Goal: Transaction & Acquisition: Book appointment/travel/reservation

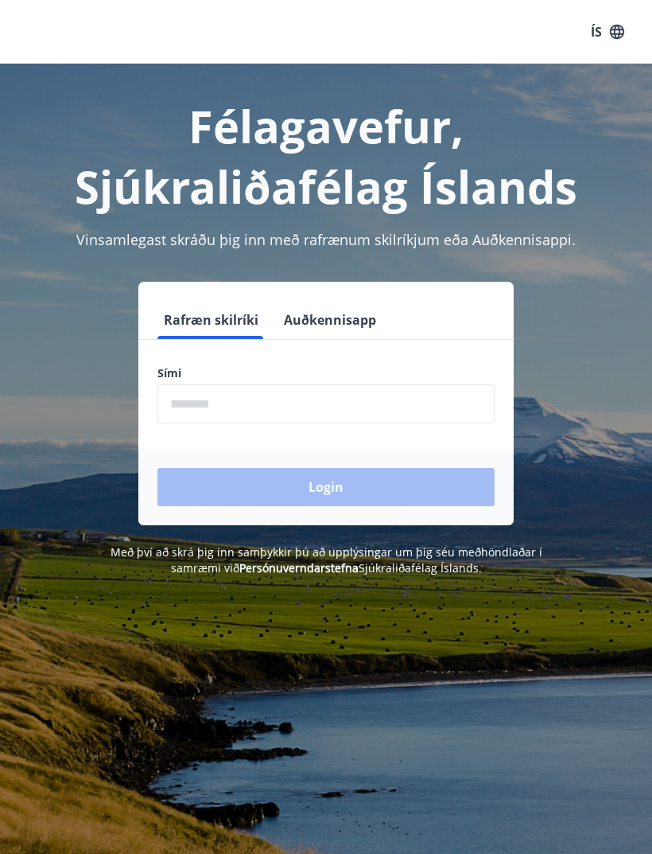
click at [189, 407] on input "phone" at bounding box center [326, 403] width 337 height 39
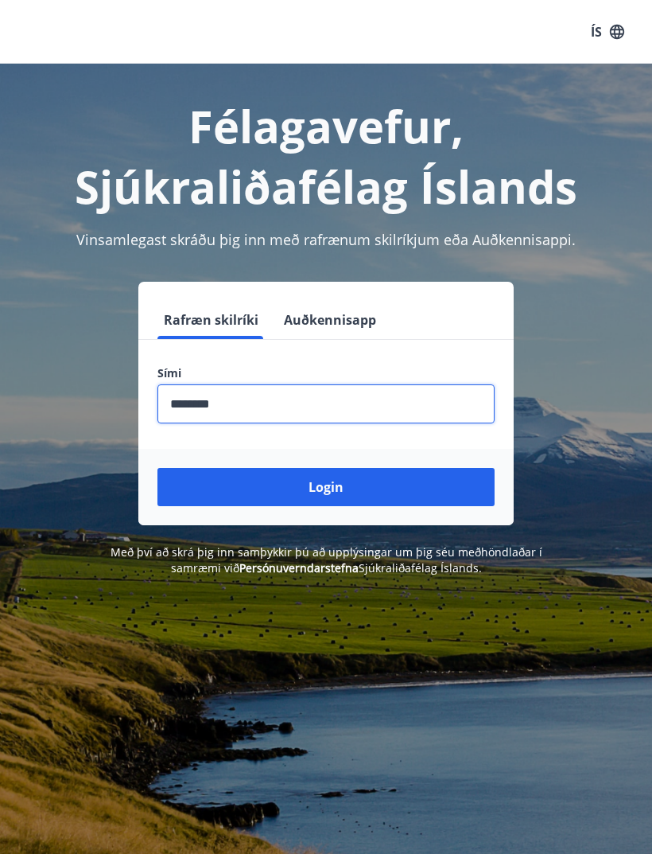
type input "********"
click at [206, 487] on button "Login" at bounding box center [326, 487] width 337 height 38
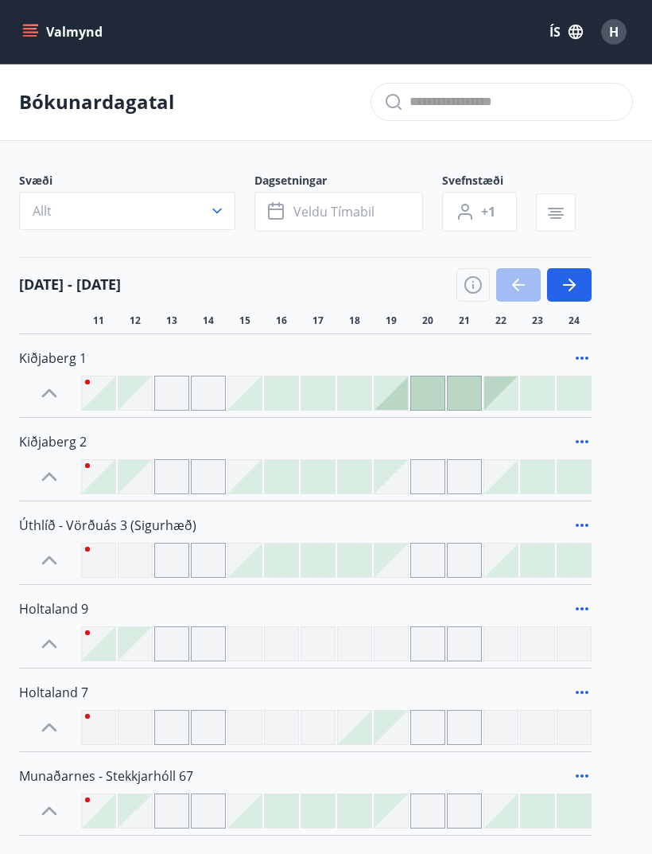
click at [27, 42] on button "Valmynd" at bounding box center [64, 32] width 90 height 29
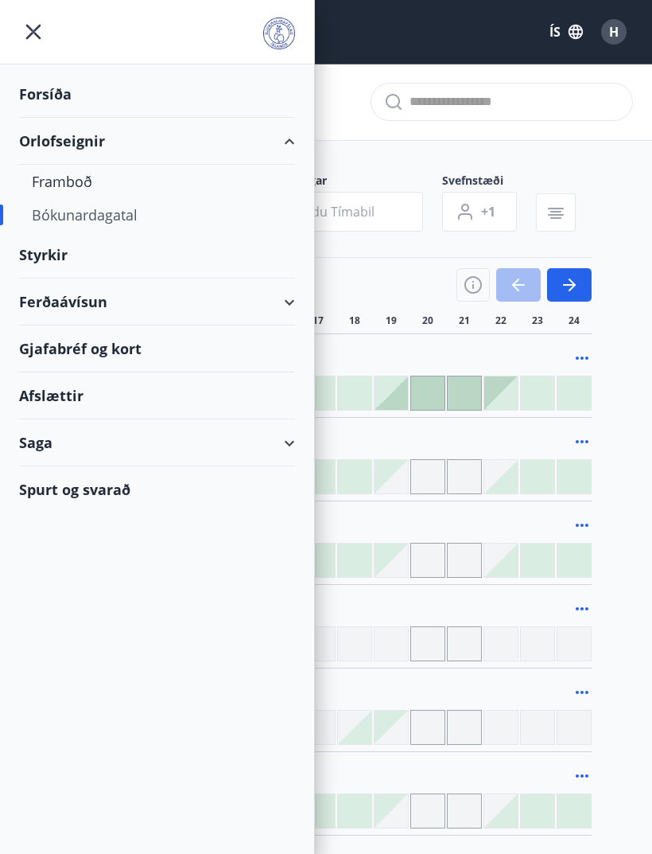
click at [68, 189] on div "Framboð" at bounding box center [157, 181] width 251 height 33
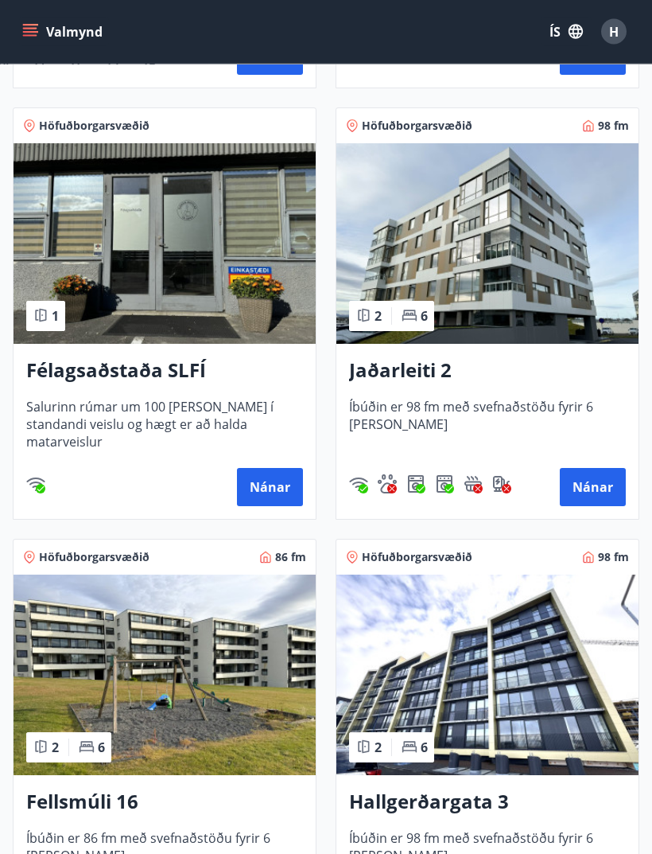
click at [568, 252] on img at bounding box center [488, 244] width 302 height 200
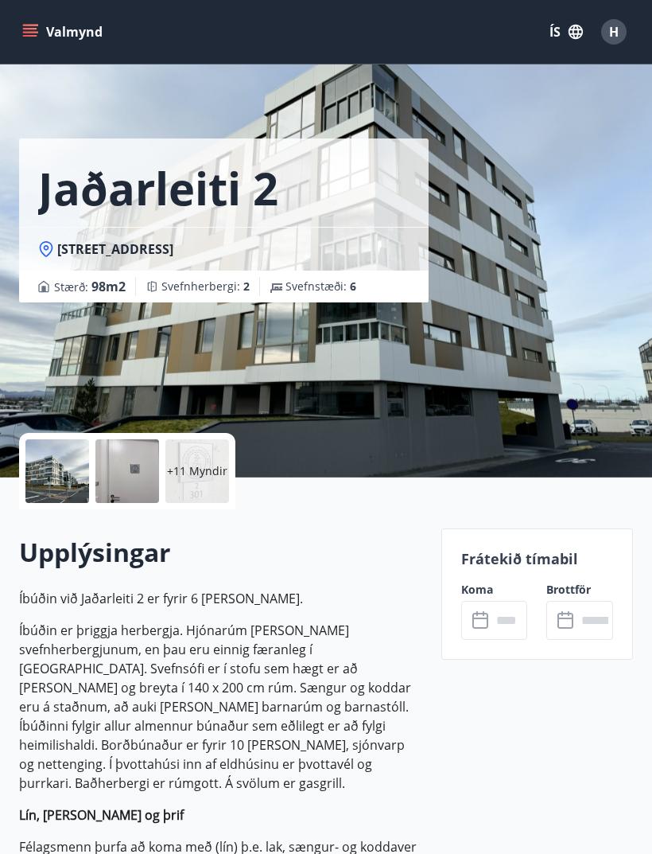
click at [212, 468] on p "+11 Myndir" at bounding box center [197, 471] width 60 height 16
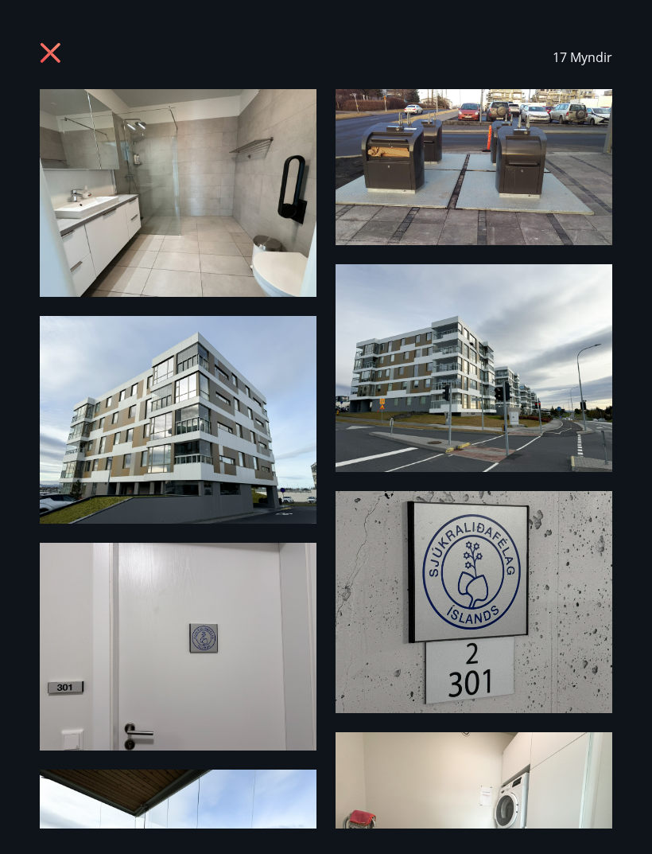
click at [41, 52] on icon at bounding box center [52, 54] width 25 height 25
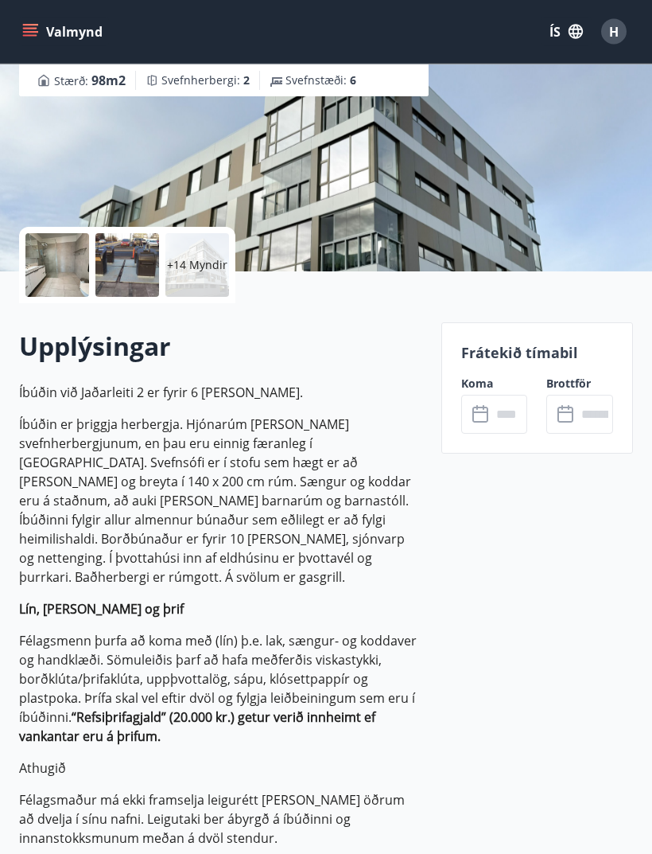
scroll to position [212, 0]
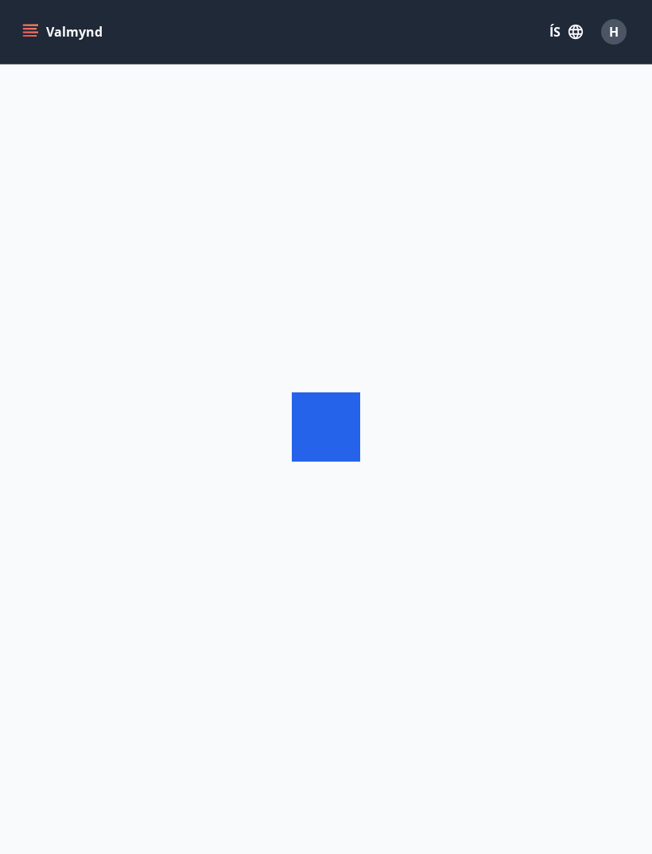
scroll to position [53, 0]
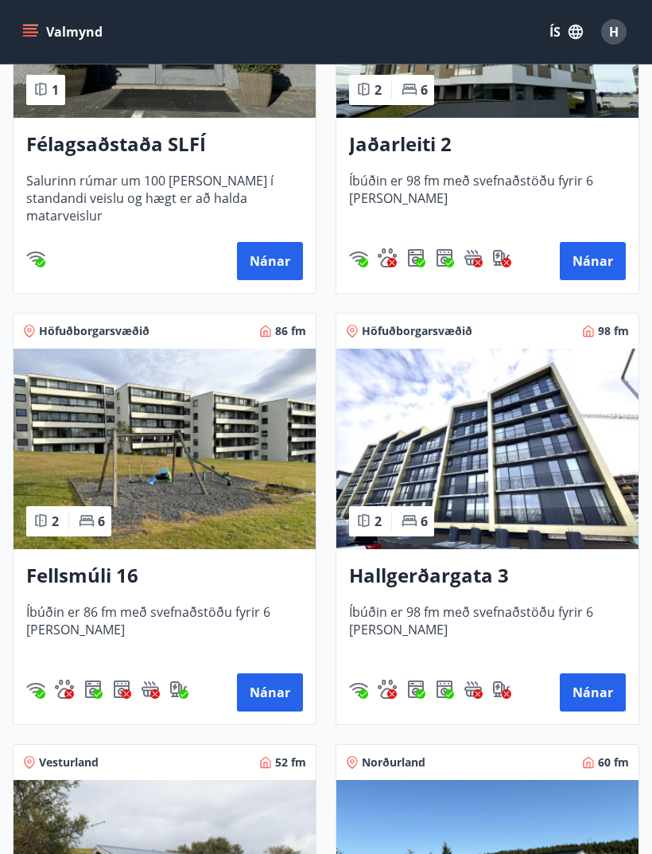
click at [545, 492] on img at bounding box center [488, 448] width 302 height 200
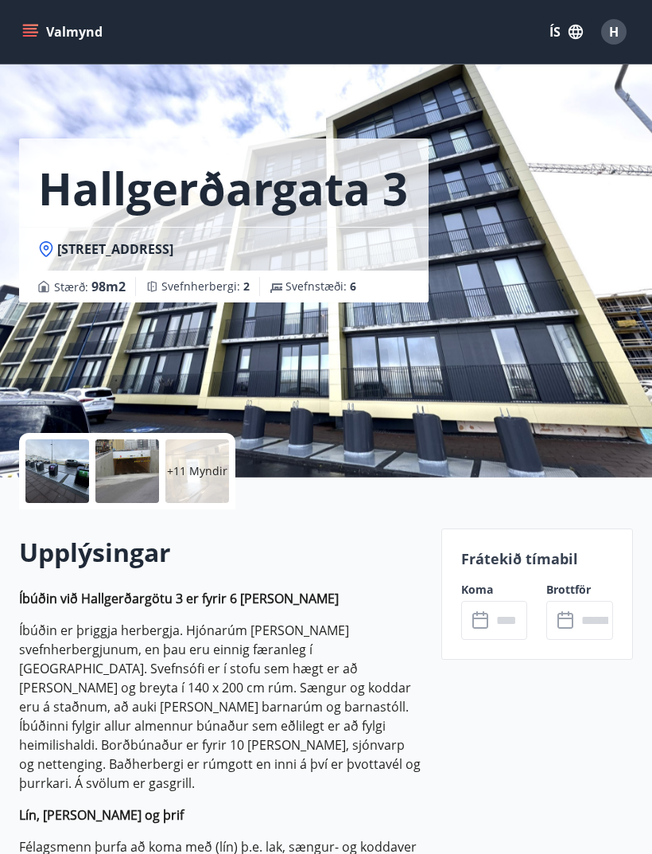
click at [190, 477] on p "+11 Myndir" at bounding box center [197, 471] width 60 height 16
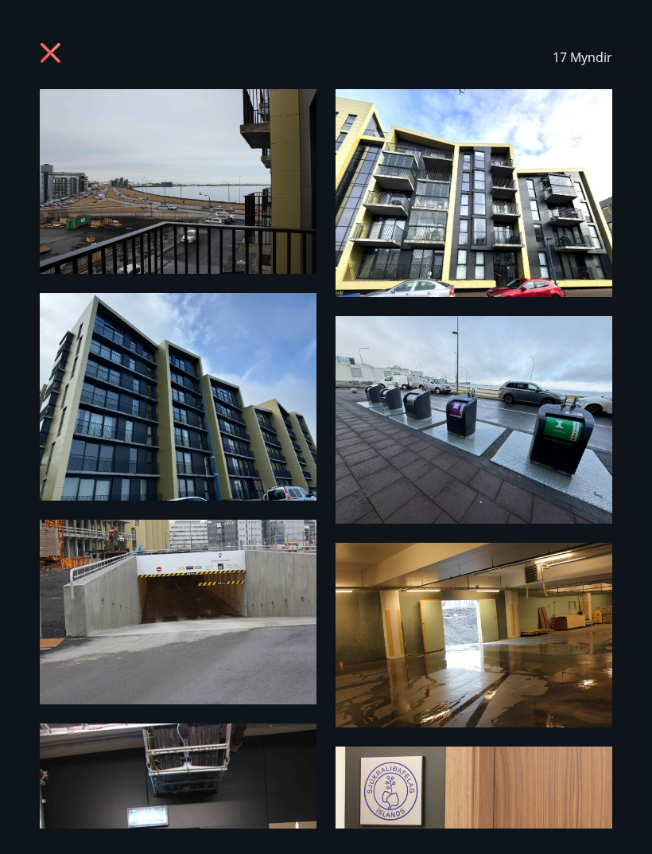
click at [41, 66] on icon at bounding box center [52, 54] width 25 height 25
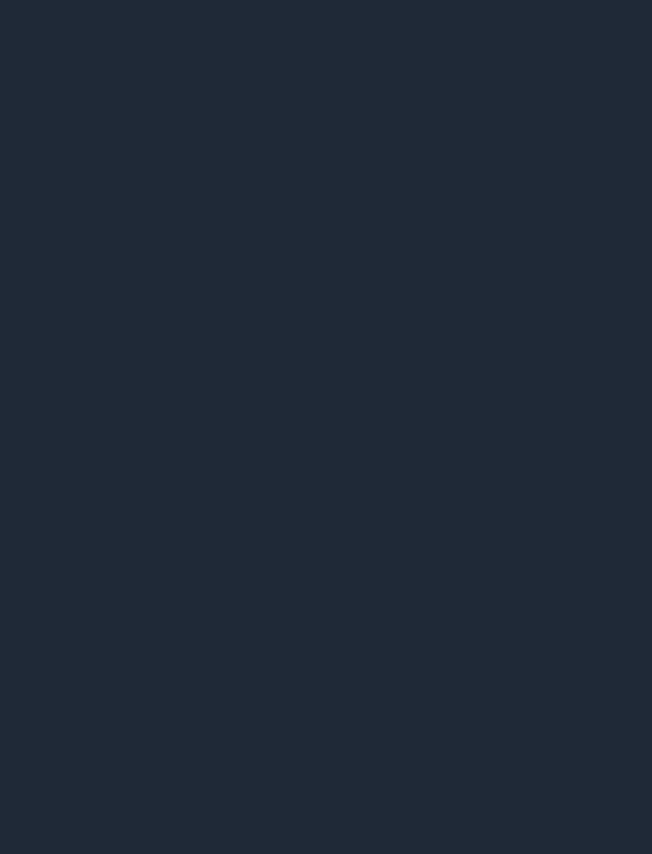
click at [42, 44] on button "Valmynd" at bounding box center [64, 32] width 90 height 29
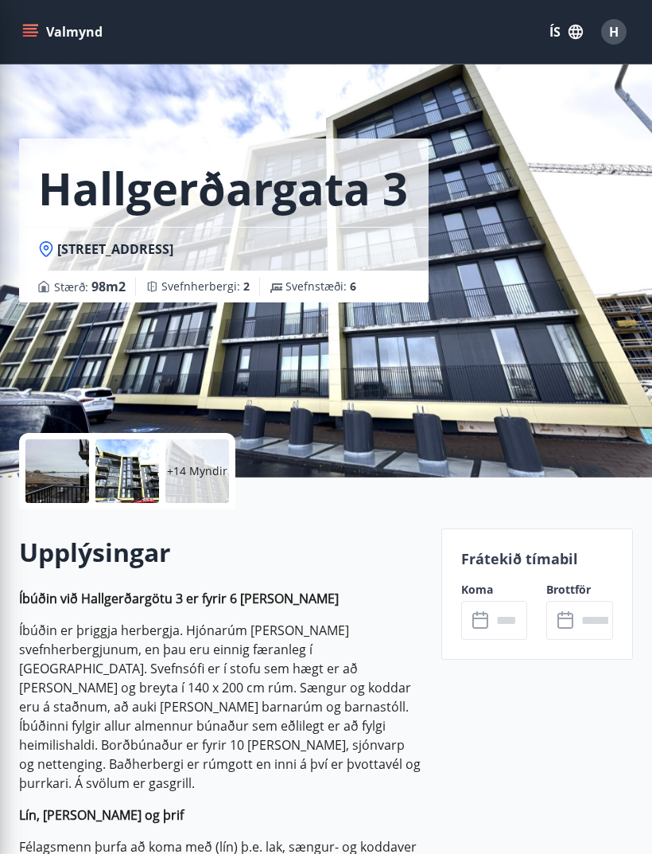
click at [552, 286] on div "Hallgerðargata 3 [STREET_ADDRESS] Stærð : 98 m2 [GEOGRAPHIC_DATA] : 2 Svefnstæð…" at bounding box center [326, 238] width 614 height 477
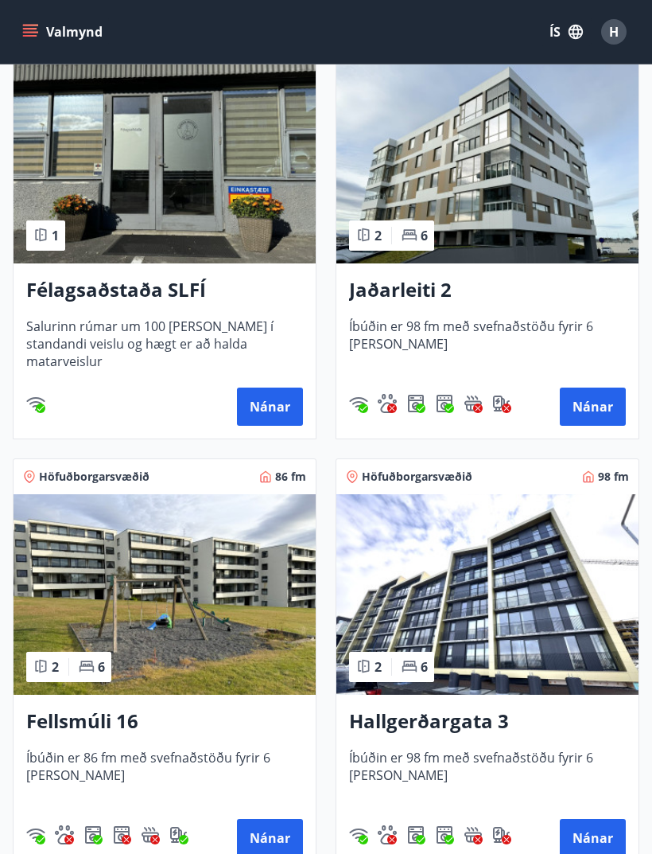
scroll to position [1225, 0]
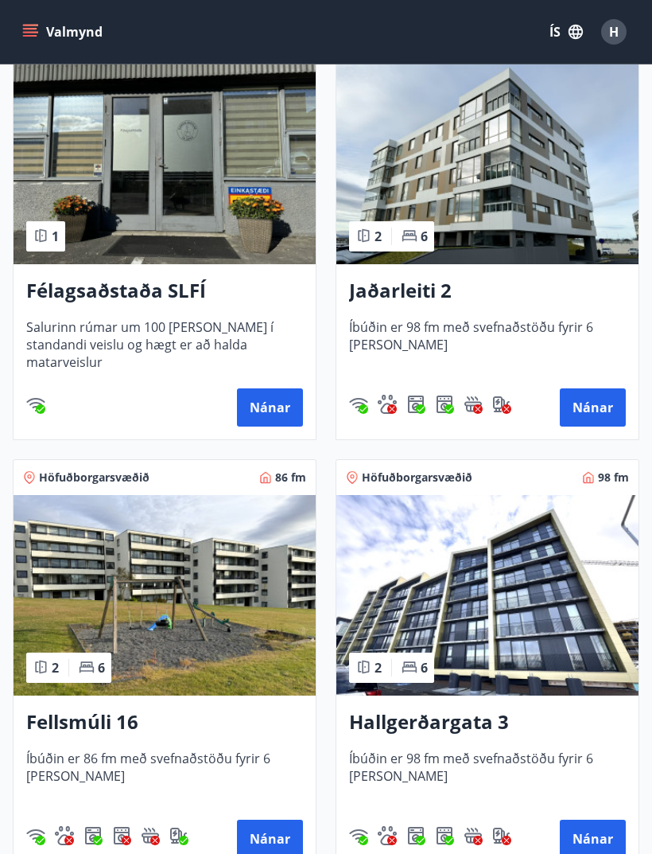
click at [503, 403] on img "Hleðslustöð fyrir rafbíla" at bounding box center [501, 404] width 19 height 19
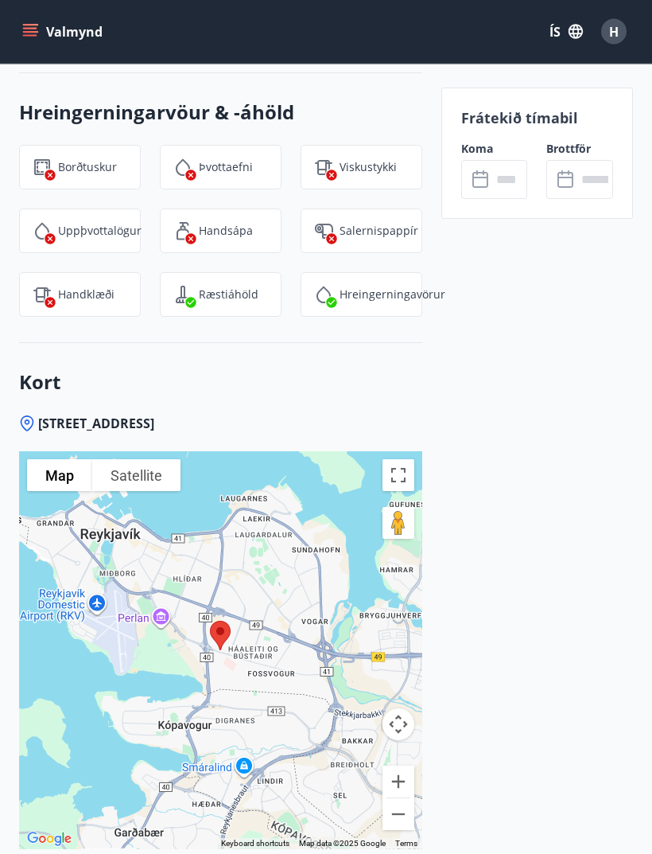
scroll to position [2538, 0]
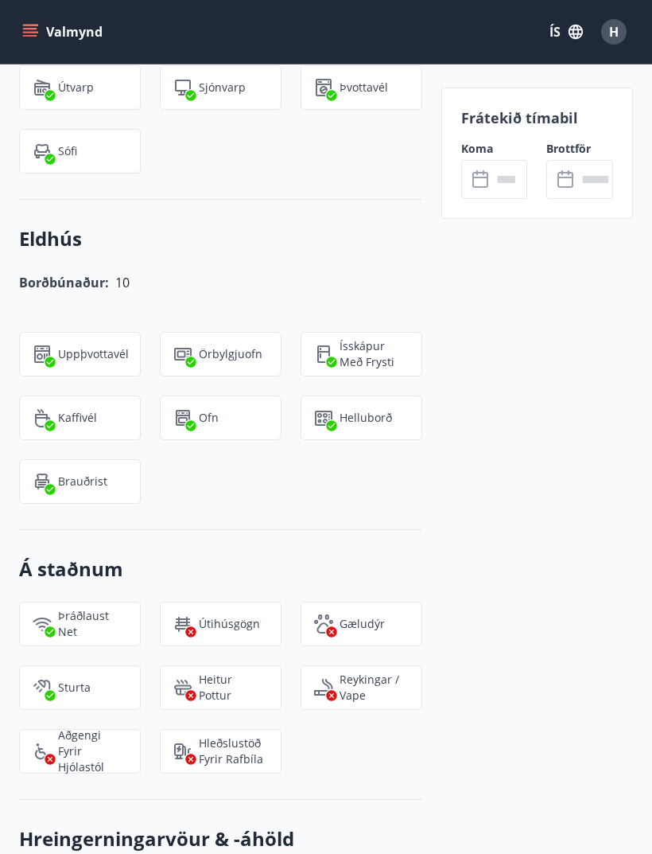
scroll to position [53, 0]
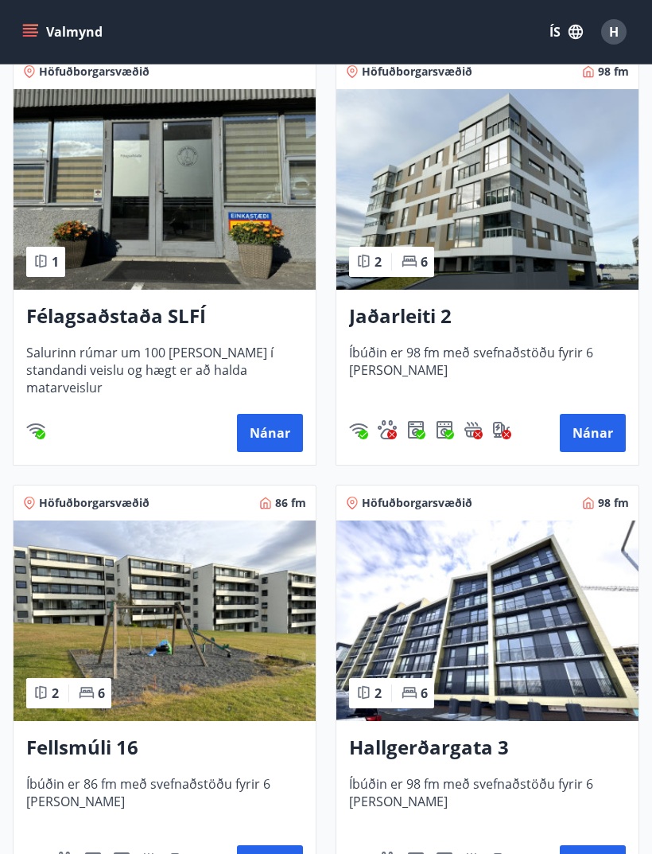
click at [442, 763] on div "Hallgerðargata 3 Íbúðin er 98 fm með svefnaðstöðu fyrir 6 [PERSON_NAME] Nánar" at bounding box center [488, 808] width 302 height 175
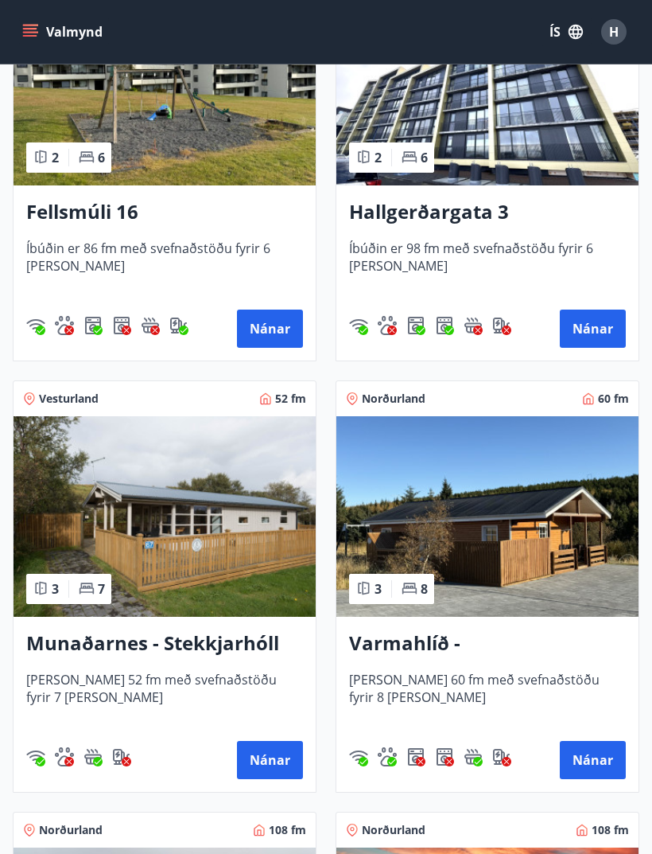
scroll to position [1741, 0]
